Goal: Transaction & Acquisition: Purchase product/service

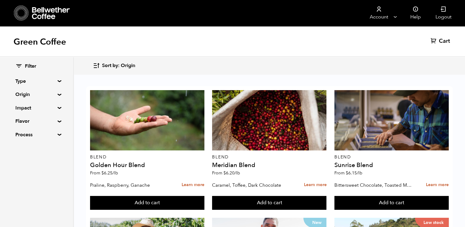
scroll to position [304, 0]
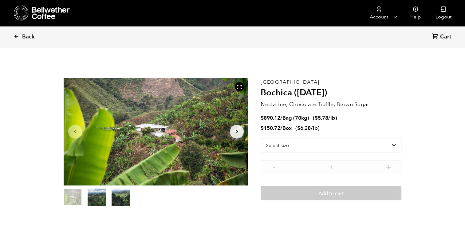
scroll to position [267, 327]
click at [320, 142] on select "Select size Bag (70kg) (154 lbs) Box (24 lbs)" at bounding box center [330, 145] width 141 height 15
select select "bag"
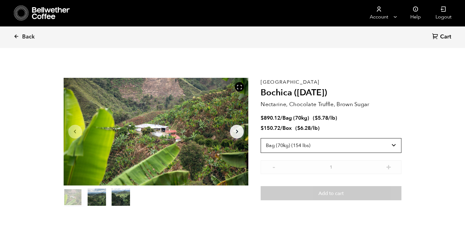
click at [260, 138] on select "Select size Bag (70kg) (154 lbs) Box (24 lbs)" at bounding box center [330, 145] width 141 height 15
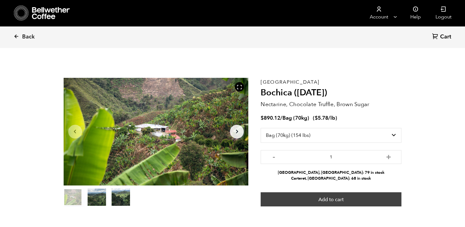
click at [376, 200] on button "Add to cart" at bounding box center [330, 199] width 141 height 14
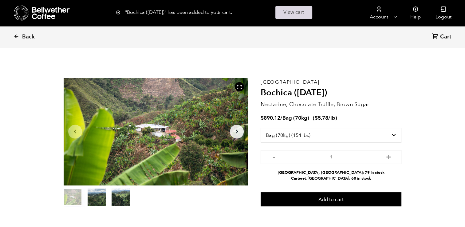
click at [301, 11] on link "View cart" at bounding box center [293, 12] width 37 height 13
